Goal: Check status: Check status

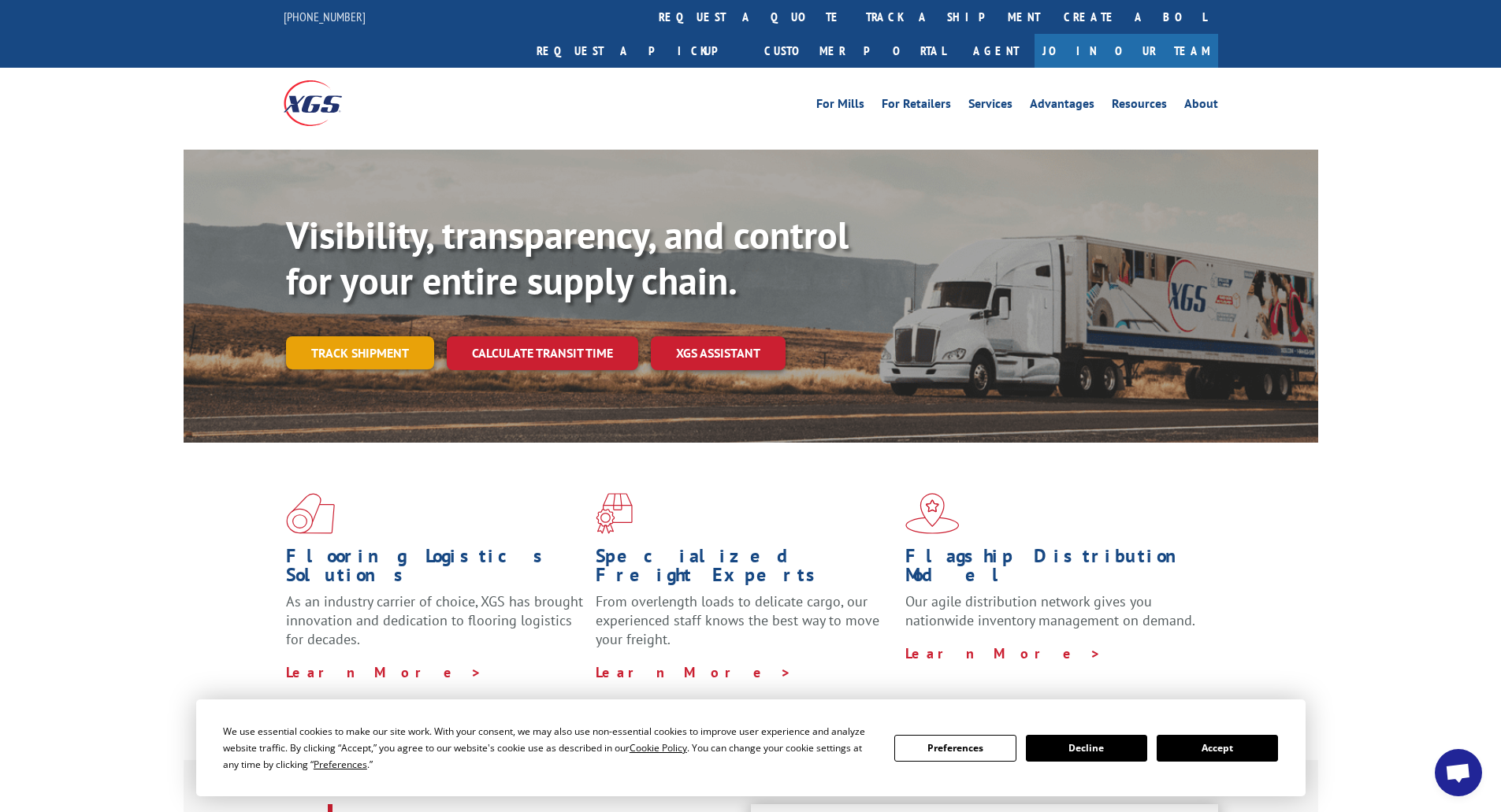
click at [371, 336] on link "Track shipment" at bounding box center [360, 353] width 148 height 33
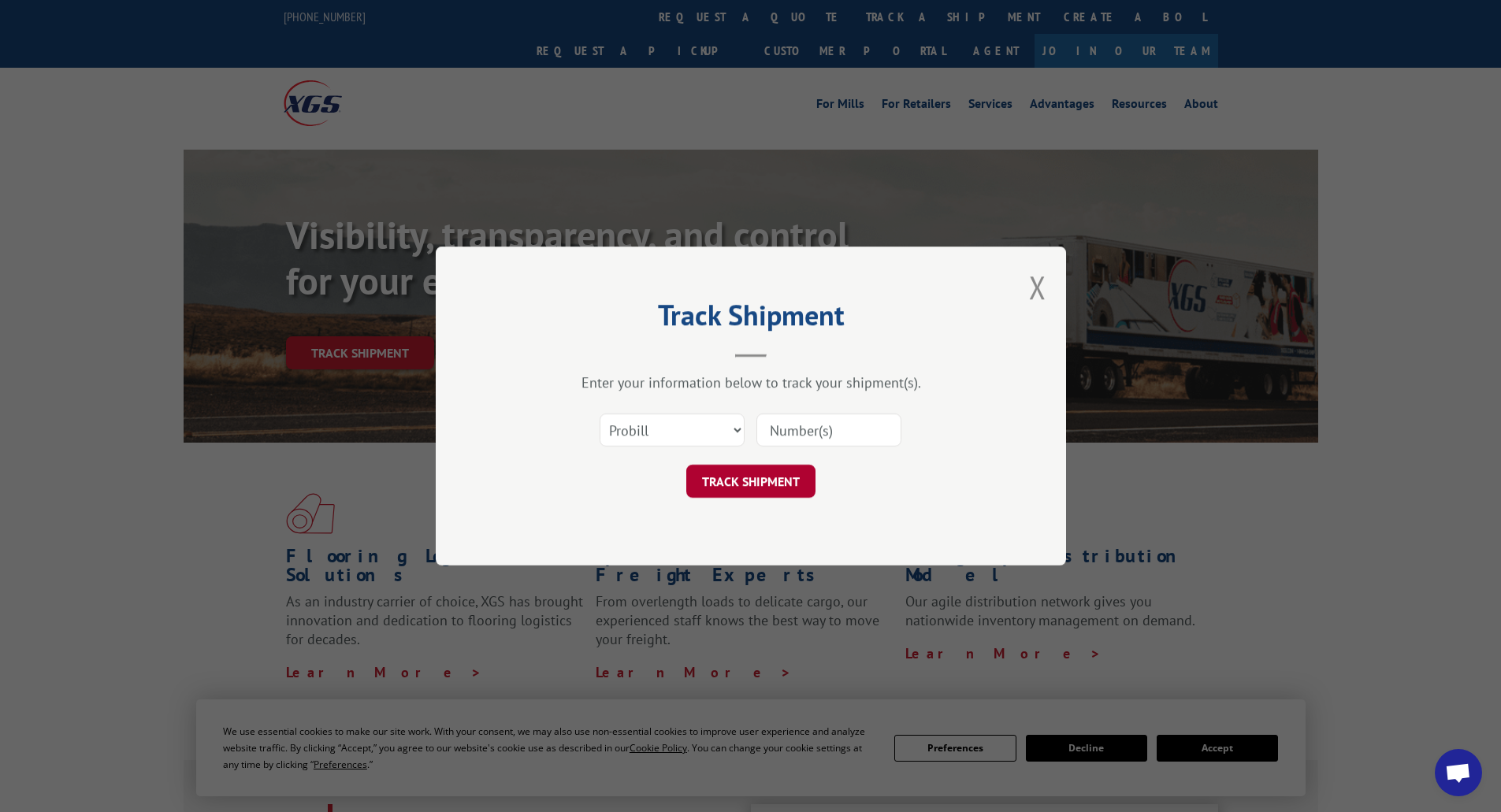
click at [749, 483] on button "TRACK SHIPMENT" at bounding box center [750, 481] width 129 height 33
click at [849, 414] on input at bounding box center [828, 430] width 145 height 33
type input "17501727"
click at [776, 481] on button "TRACK SHIPMENT" at bounding box center [750, 481] width 129 height 33
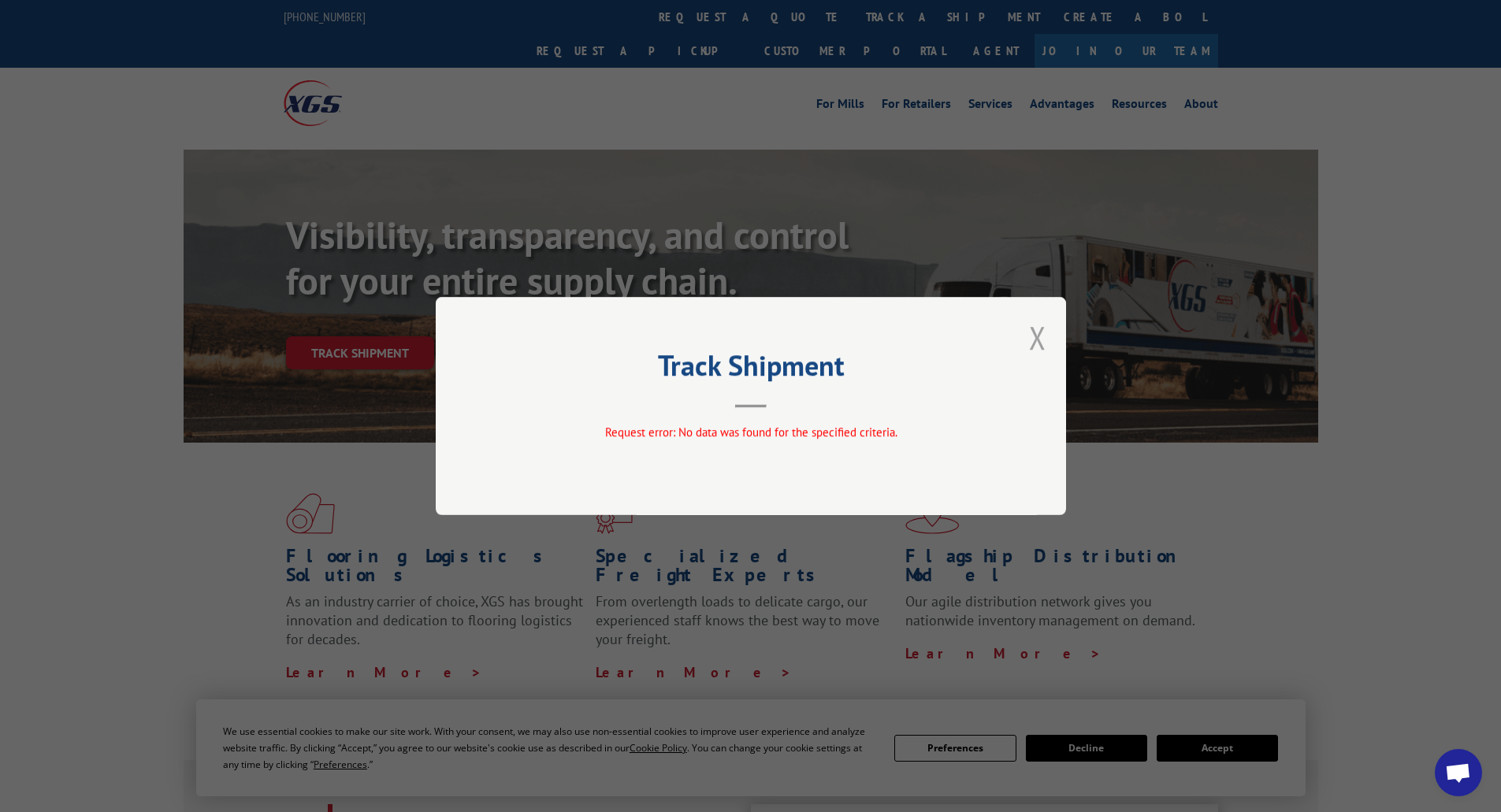
click at [1033, 335] on button "Close modal" at bounding box center [1038, 338] width 18 height 42
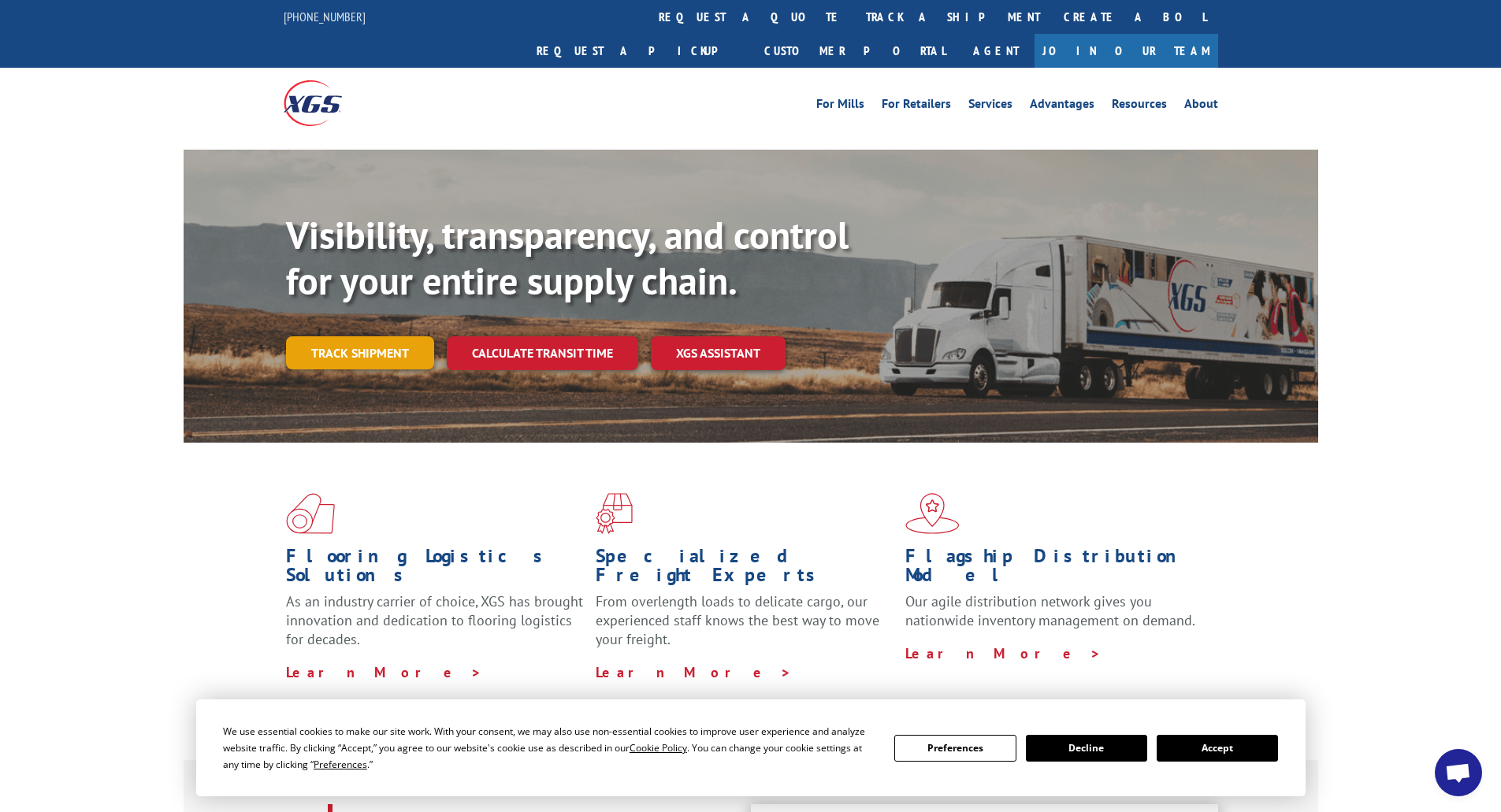
click at [375, 336] on link "Track shipment" at bounding box center [360, 353] width 148 height 33
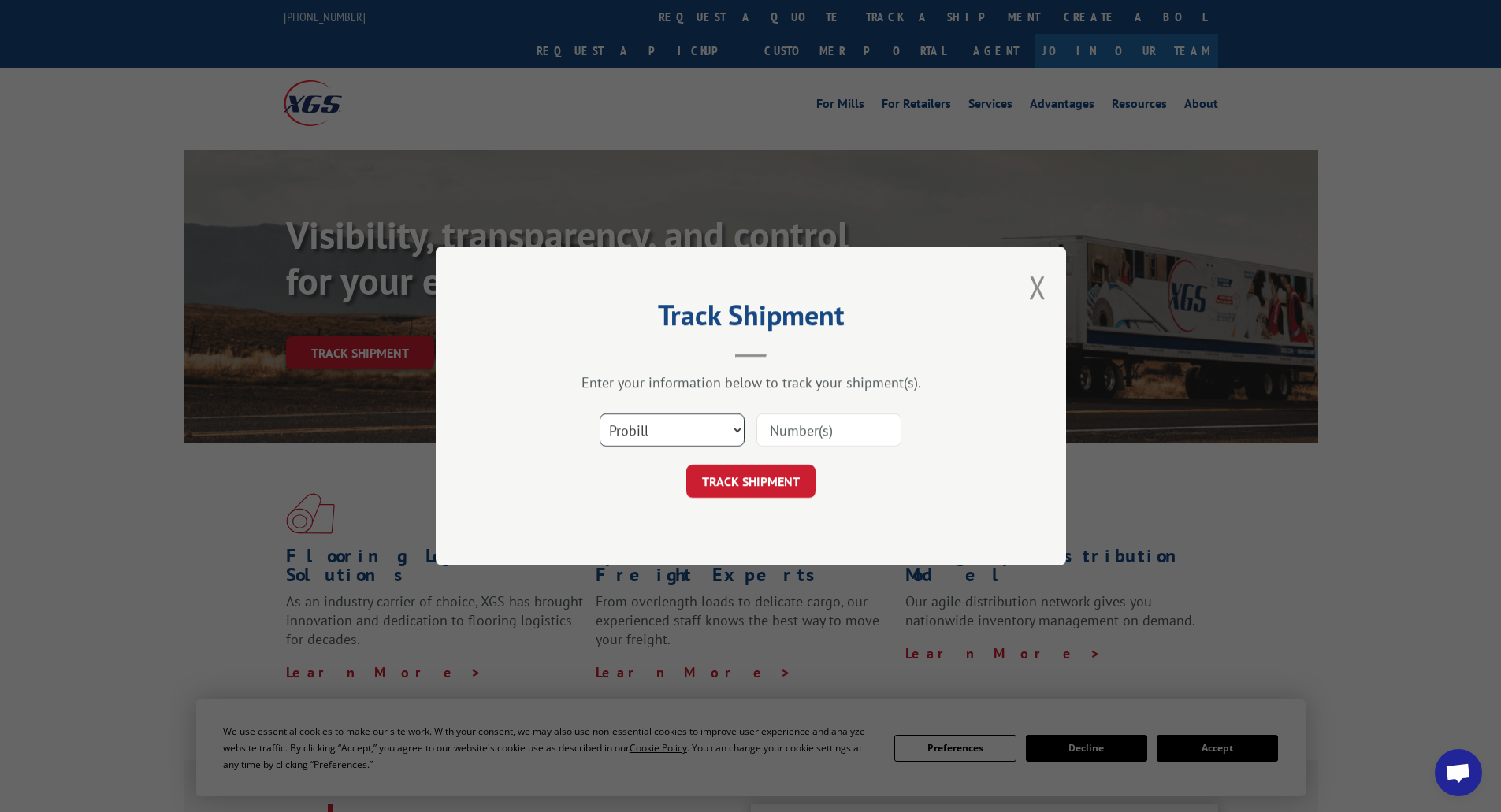
click at [687, 435] on select "Select category... Probill BOL PO" at bounding box center [671, 430] width 145 height 33
click at [599, 413] on select "Select category... Probill BOL PO" at bounding box center [671, 430] width 145 height 33
click at [843, 429] on input at bounding box center [828, 430] width 145 height 33
click at [694, 424] on select "Select category... Probill BOL PO" at bounding box center [671, 430] width 145 height 33
select select "bol"
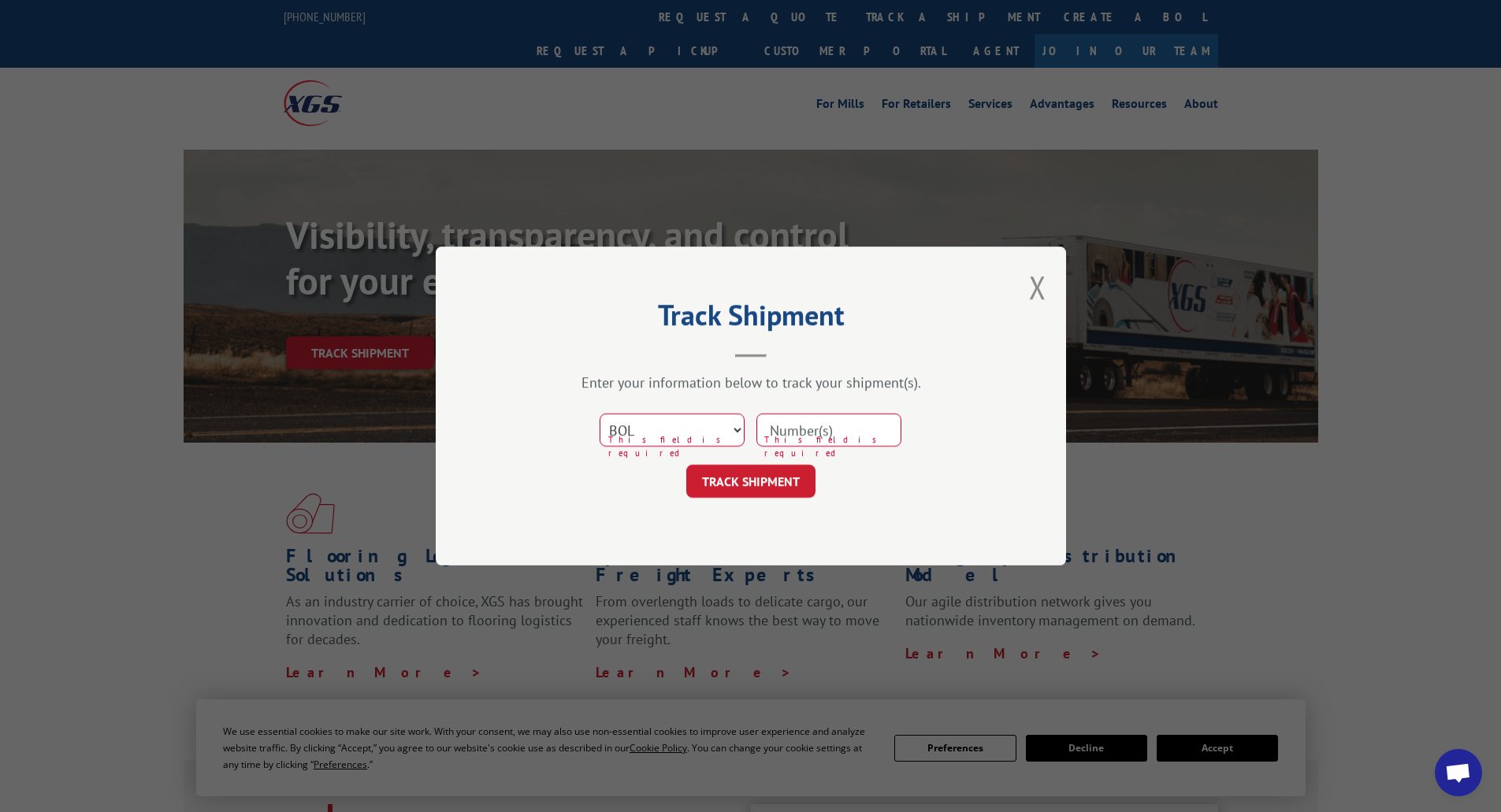
click at [599, 413] on select "Select category... Probill BOL PO" at bounding box center [671, 430] width 145 height 33
click at [1042, 274] on button "Close modal" at bounding box center [1038, 288] width 18 height 42
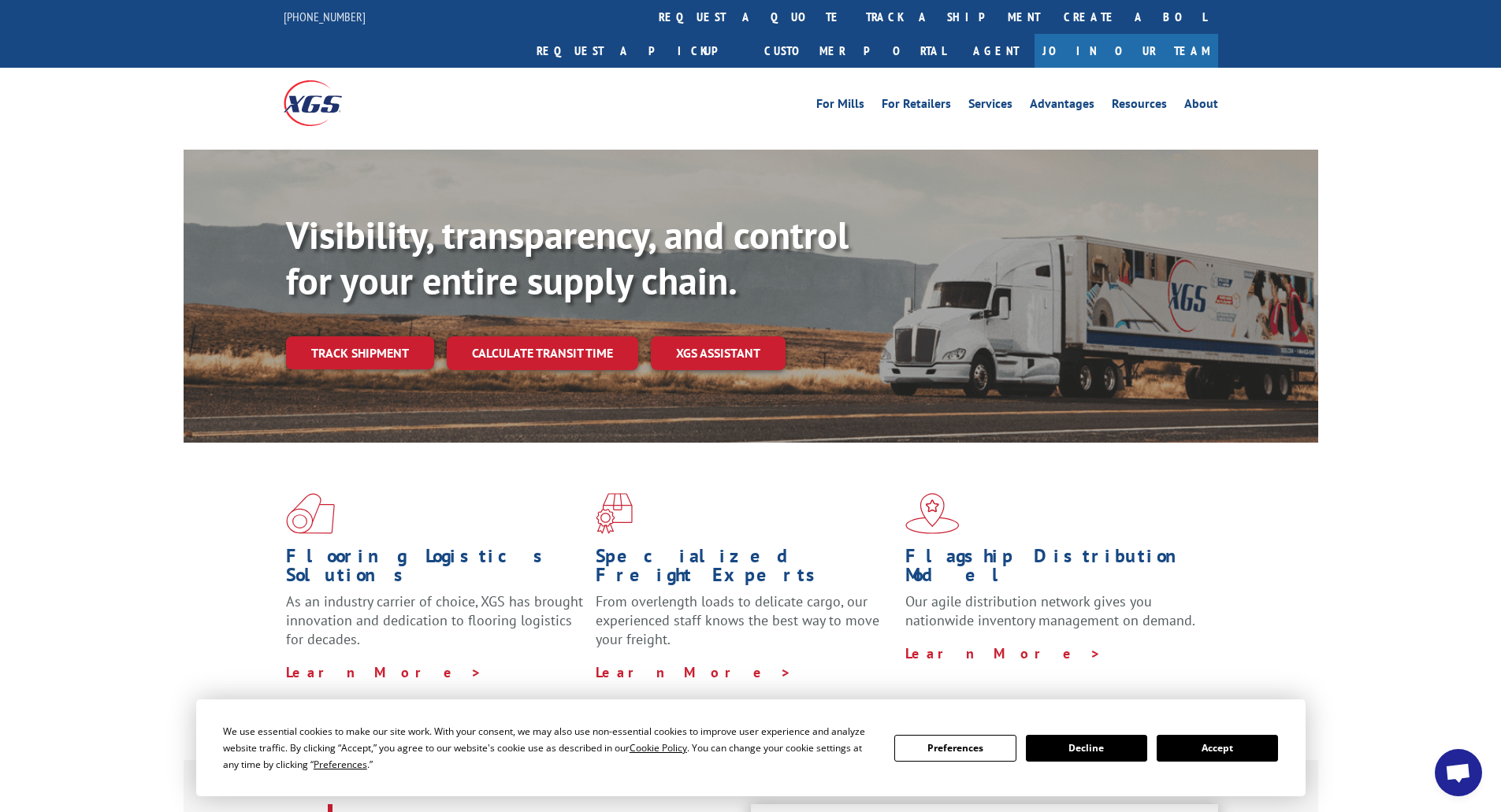
click at [1259, 753] on button "Accept" at bounding box center [1217, 748] width 121 height 27
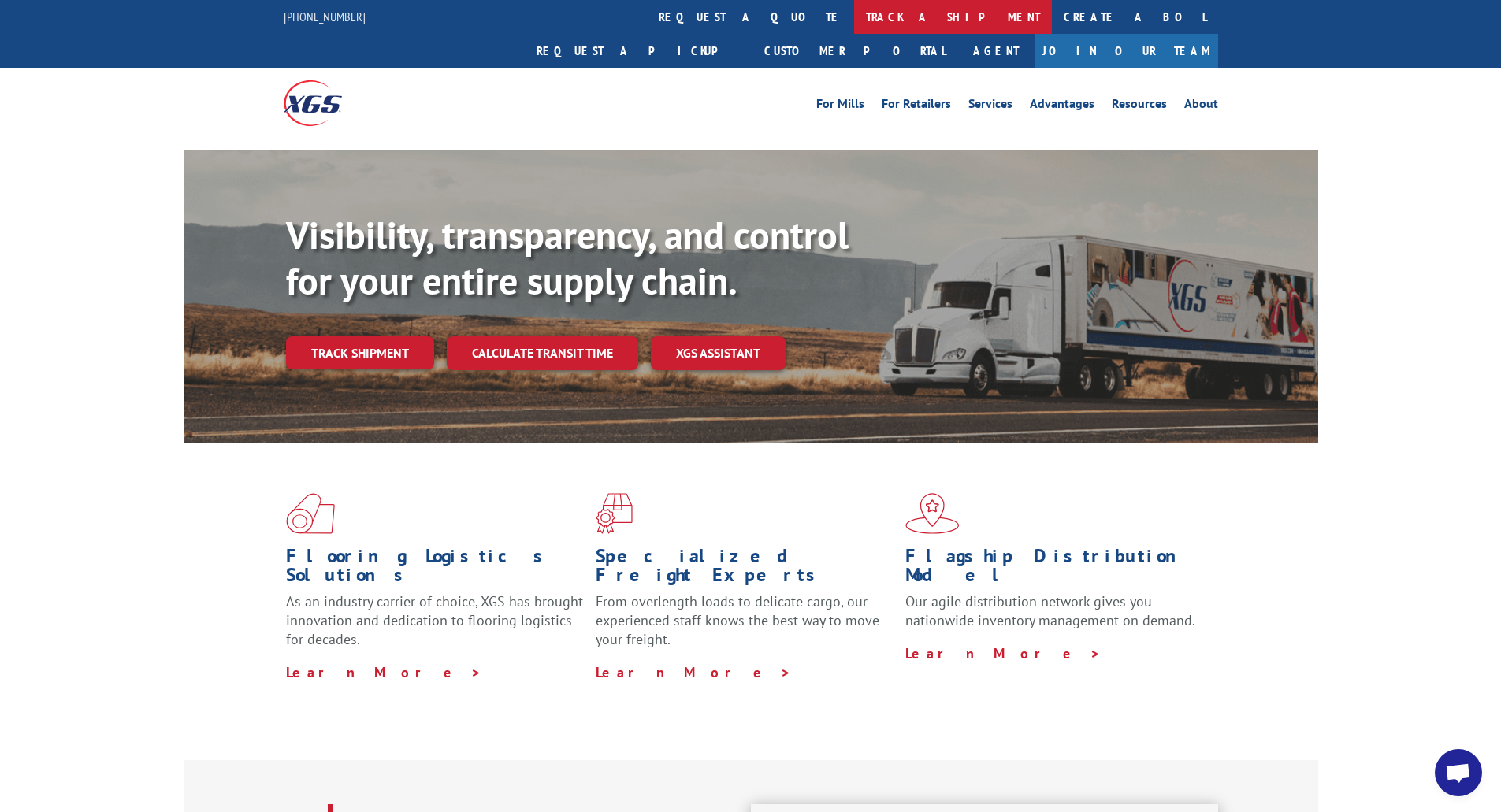
click at [854, 23] on link "track a shipment" at bounding box center [952, 17] width 197 height 34
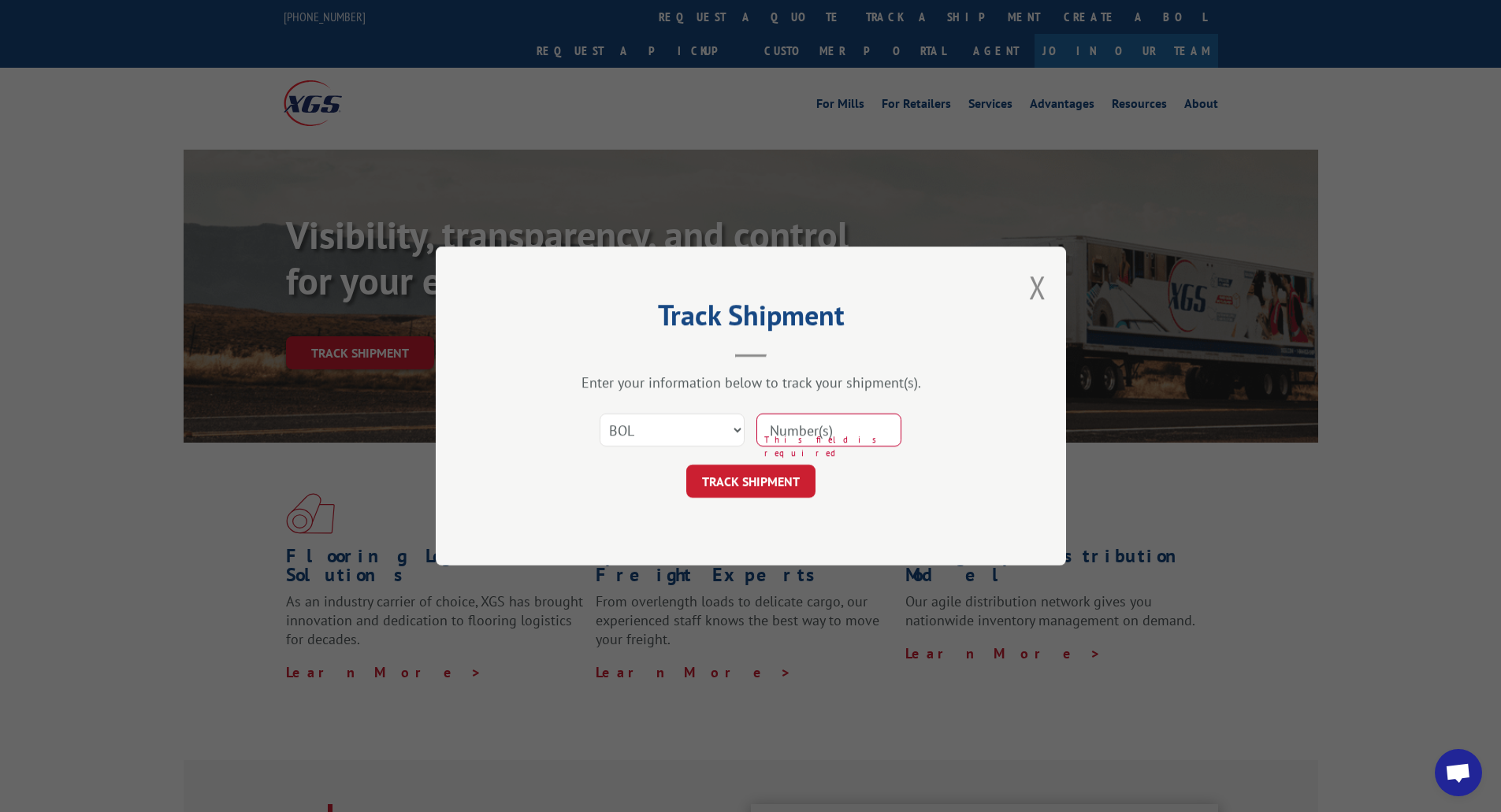
click at [759, 424] on input at bounding box center [828, 430] width 145 height 33
click at [849, 430] on input at bounding box center [828, 430] width 145 height 33
type input "17501727"
click at [713, 429] on select "Select category... Probill BOL PO" at bounding box center [671, 430] width 145 height 33
select select "probill"
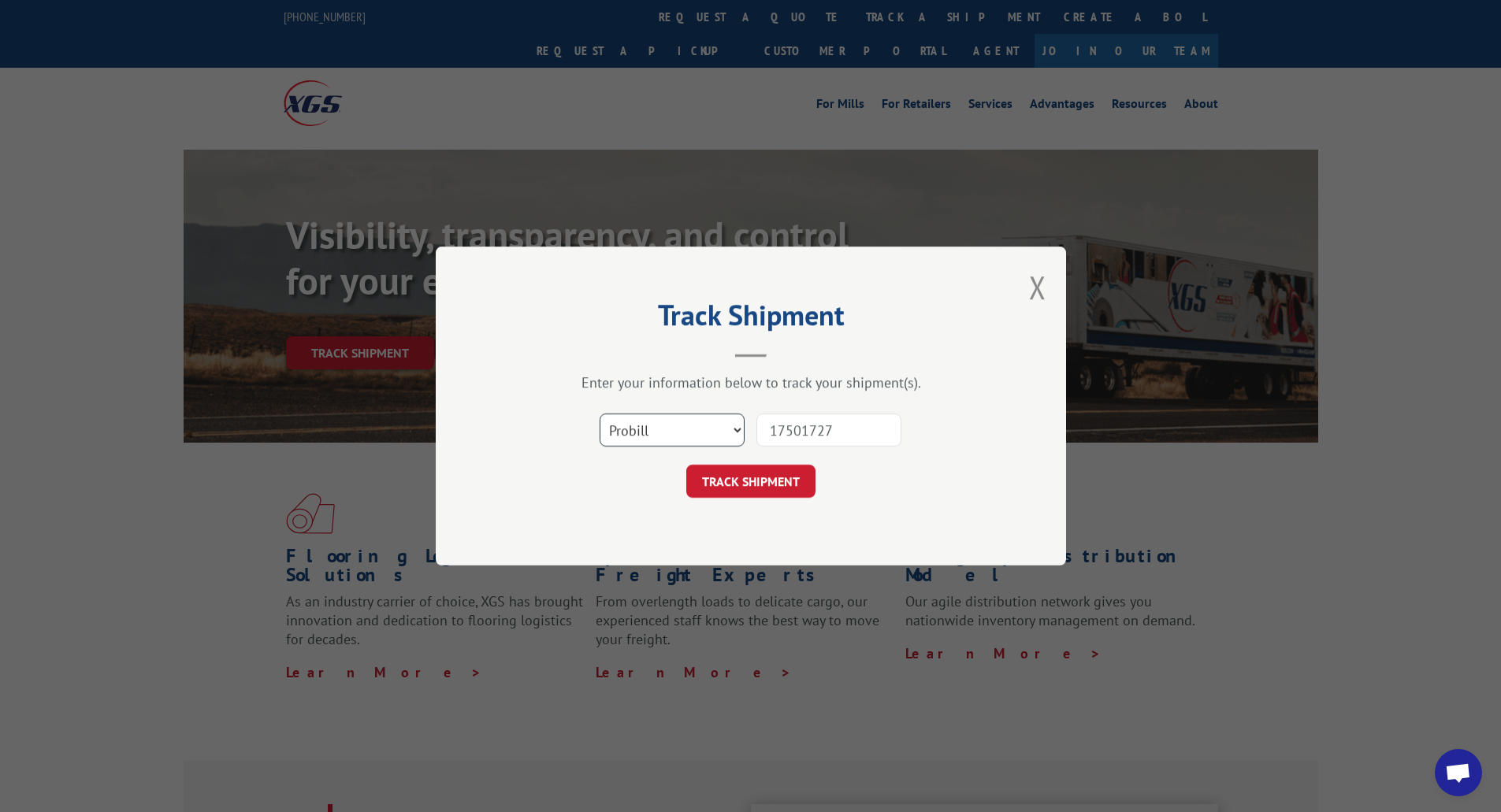
click at [599, 413] on select "Select category... Probill BOL PO" at bounding box center [671, 430] width 145 height 33
click at [756, 480] on button "TRACK SHIPMENT" at bounding box center [750, 481] width 129 height 33
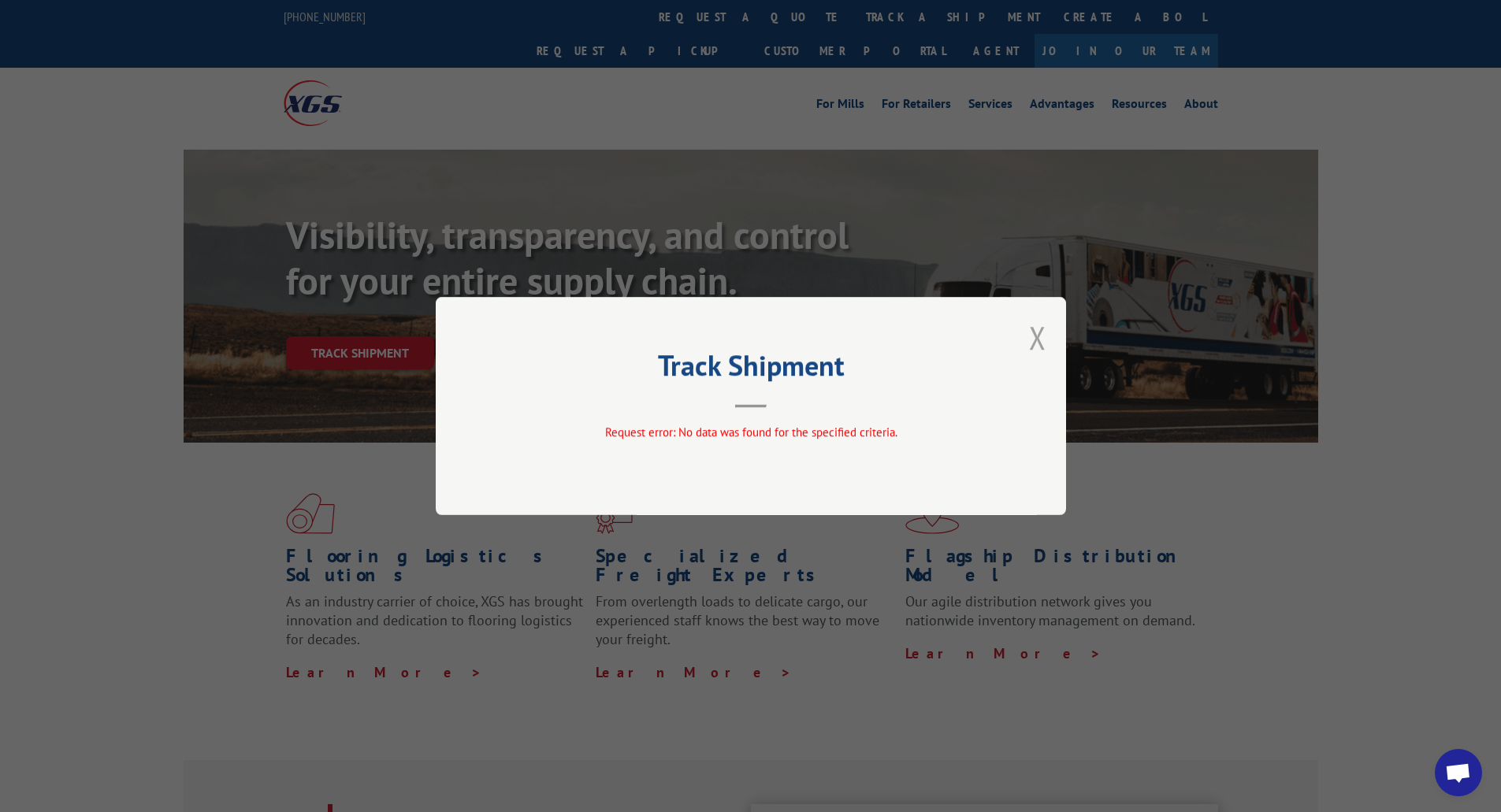
click at [1038, 340] on button "Close modal" at bounding box center [1038, 338] width 18 height 42
